Goal: Check status

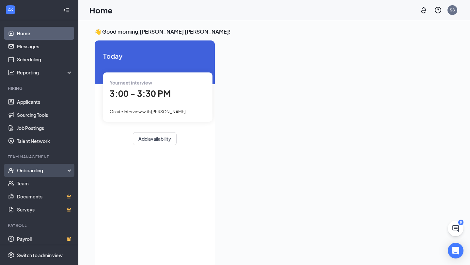
click at [43, 170] on div "Onboarding" at bounding box center [42, 170] width 50 height 7
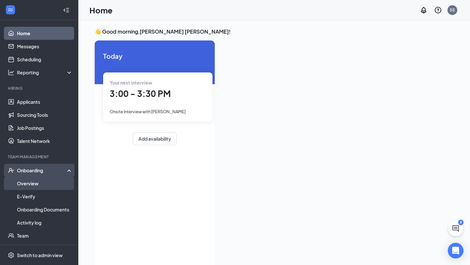
click at [43, 184] on link "Overview" at bounding box center [45, 183] width 56 height 13
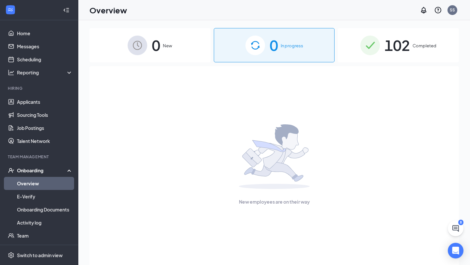
click at [423, 51] on div "102 Completed" at bounding box center [398, 45] width 121 height 34
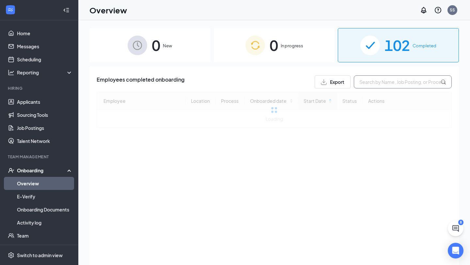
click at [400, 87] on input "text" at bounding box center [403, 81] width 98 height 13
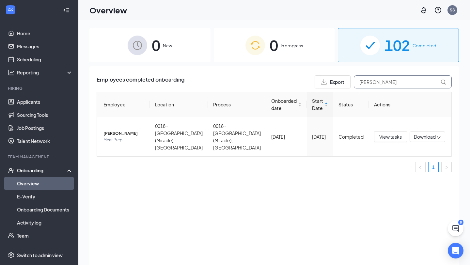
type input "[PERSON_NAME]"
